Goal: Navigation & Orientation: Go to known website

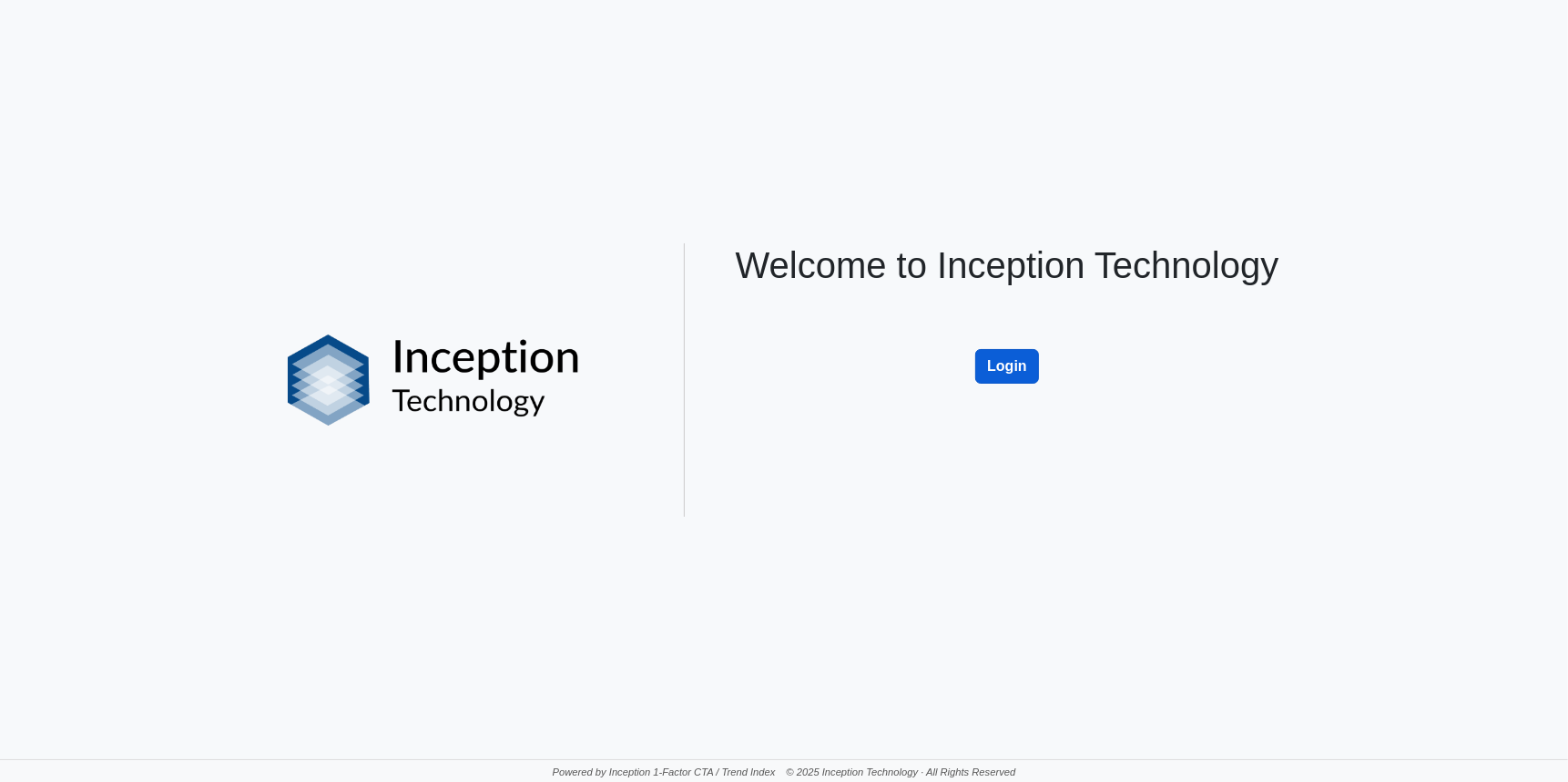
click at [1017, 371] on button "Login" at bounding box center [1007, 366] width 64 height 35
